Goal: Task Accomplishment & Management: Manage account settings

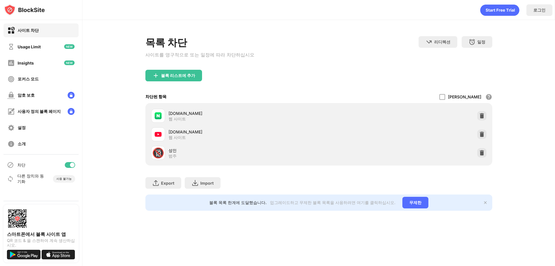
click at [109, 77] on div "목록 차단 사이트를 영구적으로 또는 일정에 따라 차단하십시오 리디렉션 웹 사이트 리디렉션을 설정하려면 클릭하십시오 일정 블록 목록이 활성화될 …" at bounding box center [318, 123] width 473 height 207
click at [42, 49] on div "Usage Limit" at bounding box center [40, 47] width 75 height 14
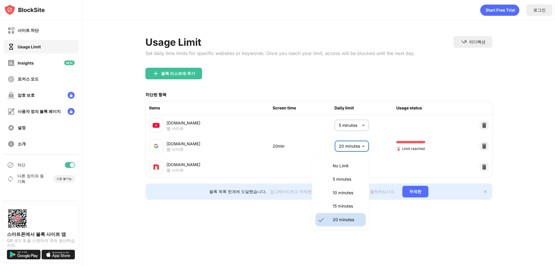
click at [358, 147] on body "사이트 차단 Usage Limit Insights 포커스 모드 암호 보호 사용자 정의 블록 페이지 설정 소개 차단 다른 장치와 동기화 사용 불…" at bounding box center [277, 133] width 555 height 266
click at [343, 190] on p "10 minutes" at bounding box center [348, 192] width 30 height 6
type input "**"
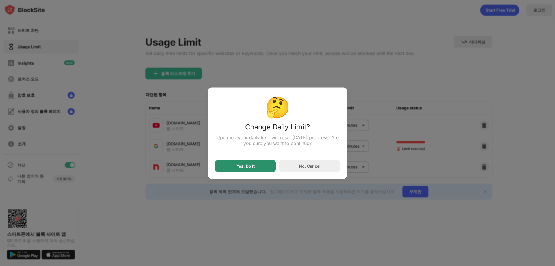
click at [250, 168] on div "Yes, Do It" at bounding box center [246, 165] width 18 height 5
